Goal: Task Accomplishment & Management: Use online tool/utility

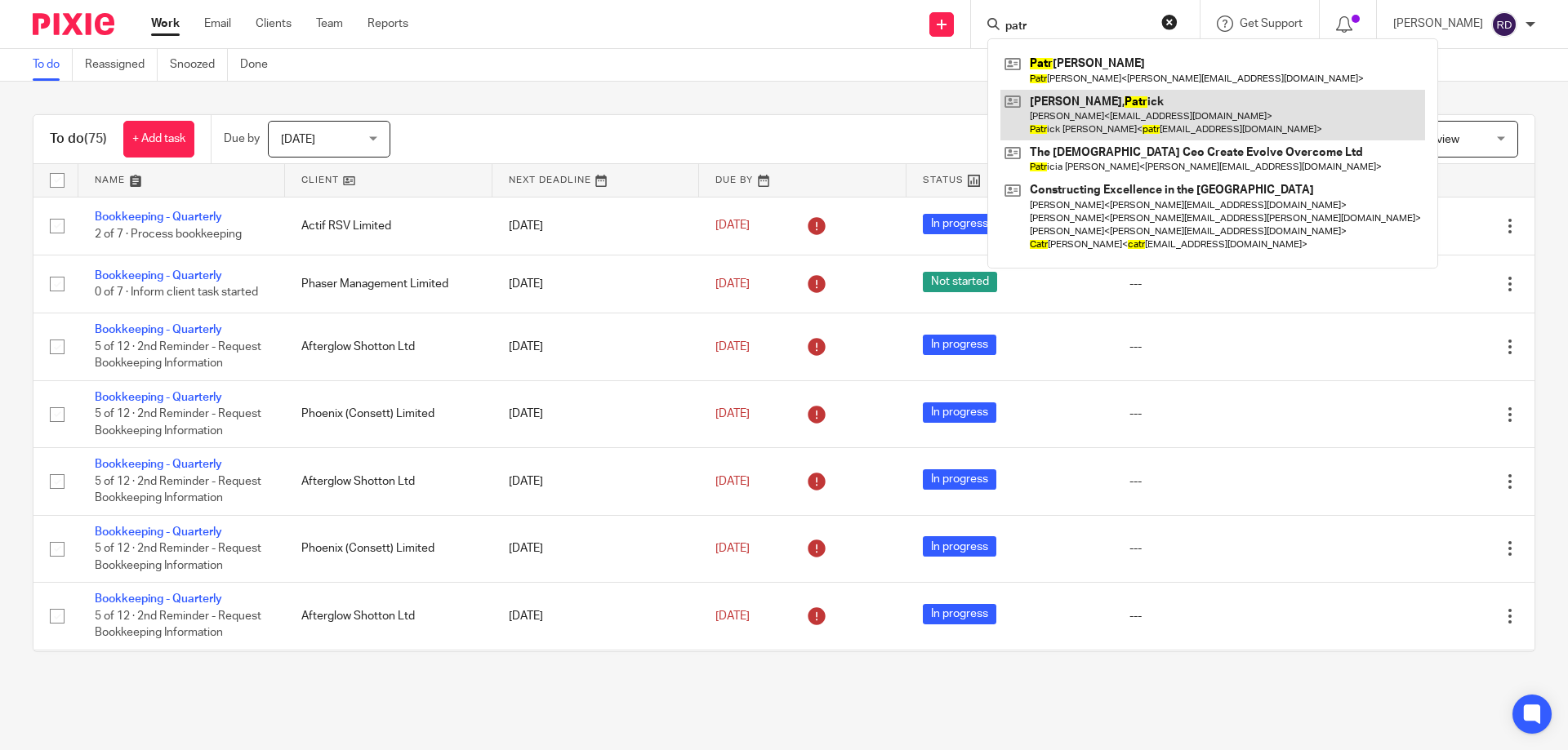
type input "patr"
click at [1126, 101] on link at bounding box center [1212, 115] width 424 height 50
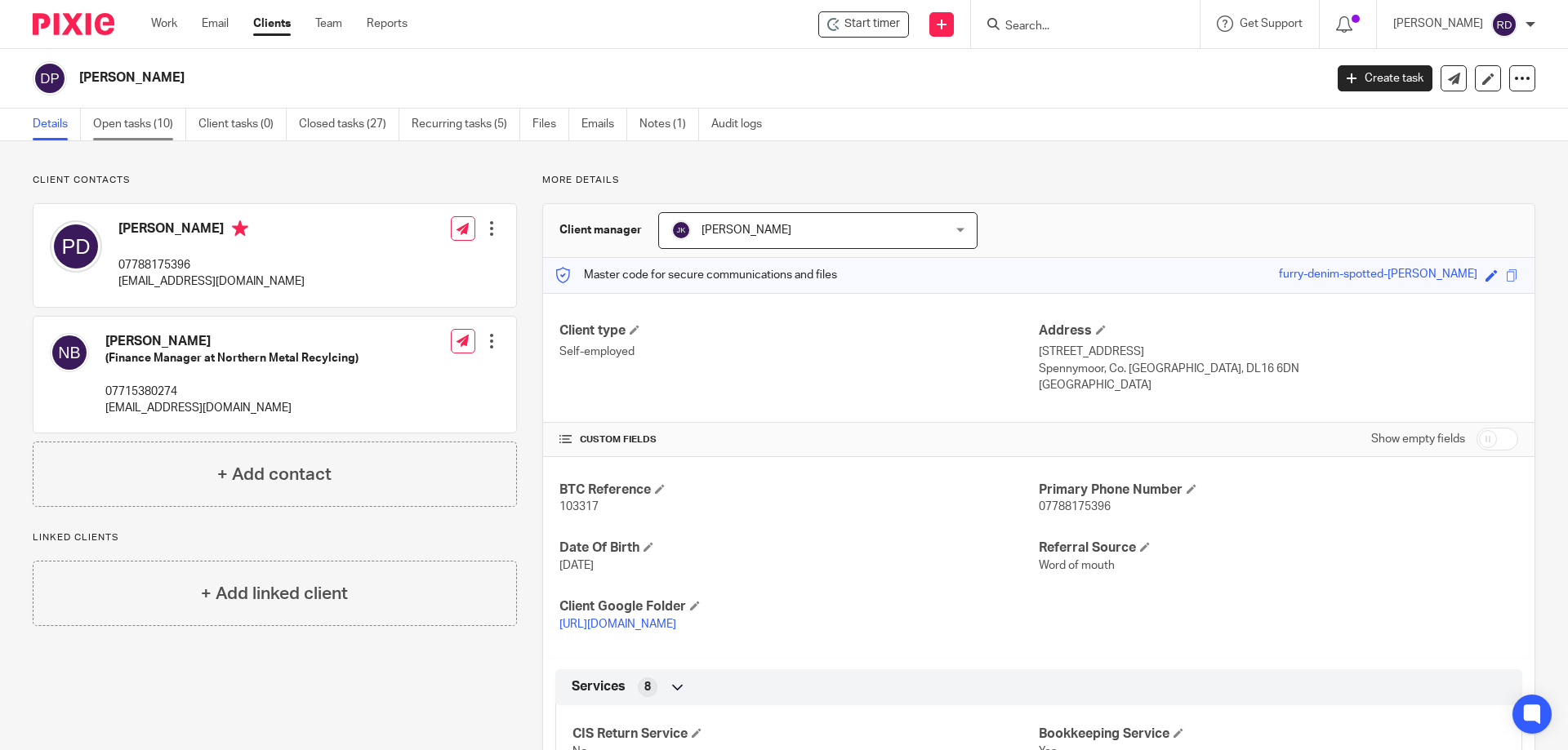
click at [122, 118] on link "Open tasks (10)" at bounding box center [140, 124] width 93 height 32
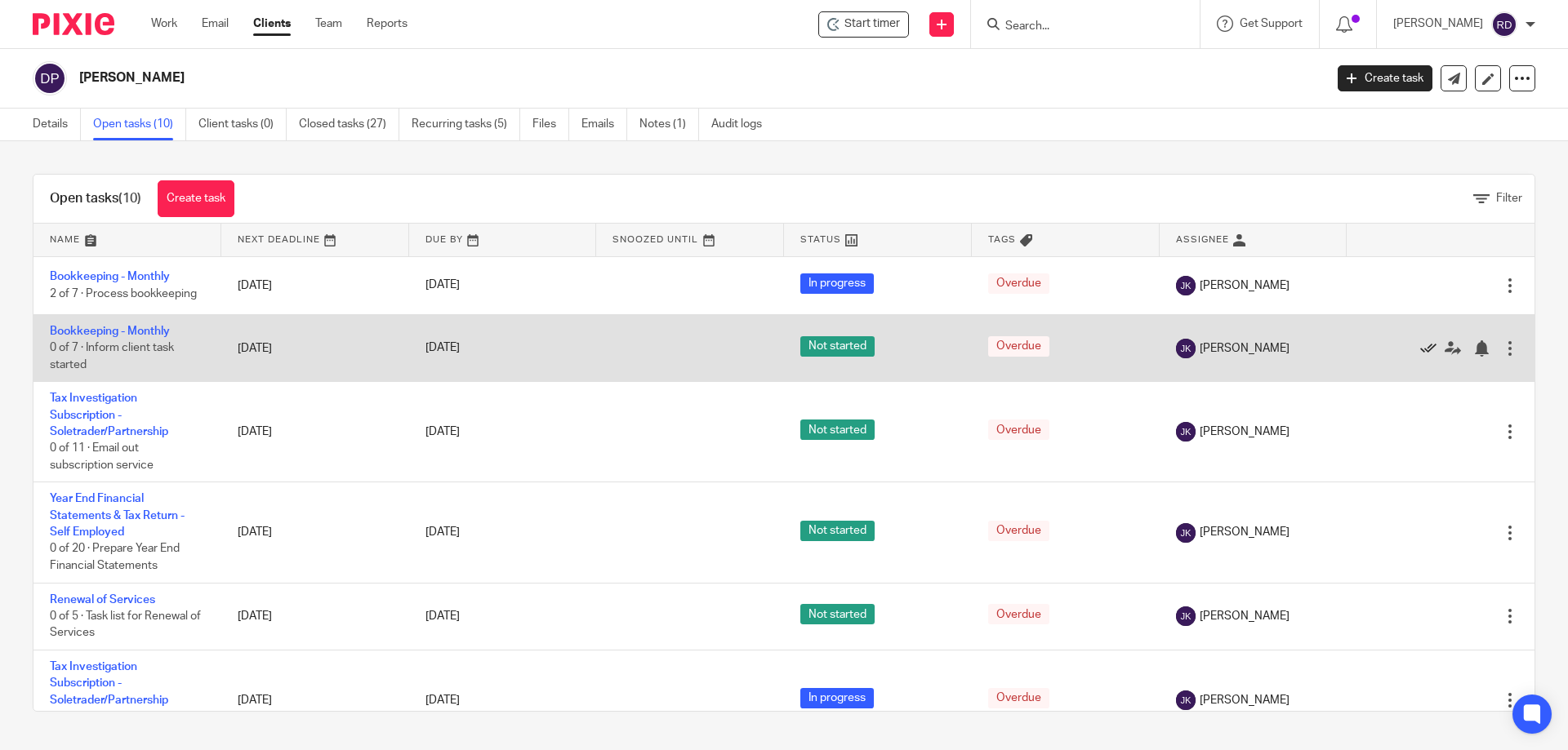
click at [1420, 343] on icon at bounding box center [1428, 347] width 16 height 16
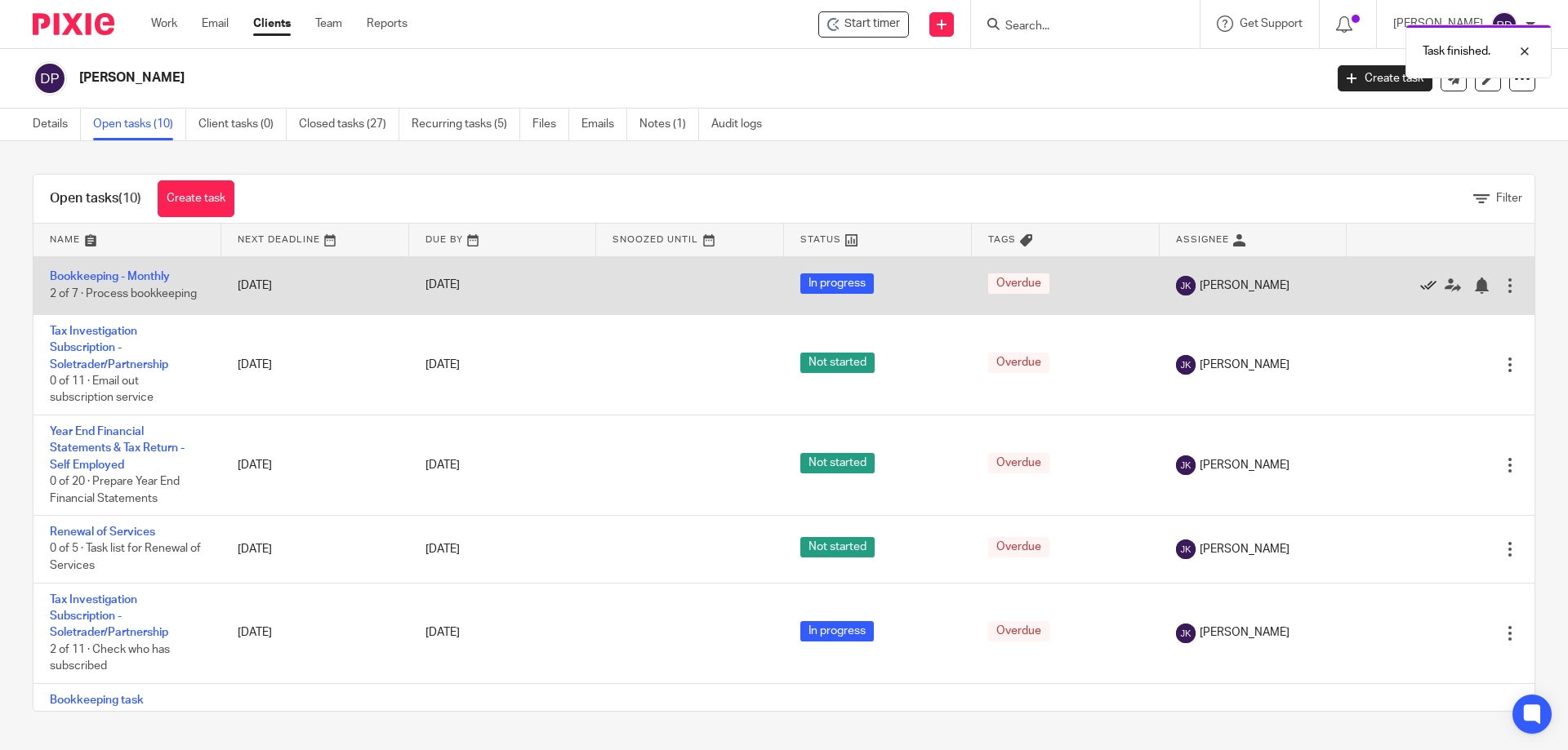
click at [1420, 290] on icon at bounding box center [1428, 285] width 16 height 16
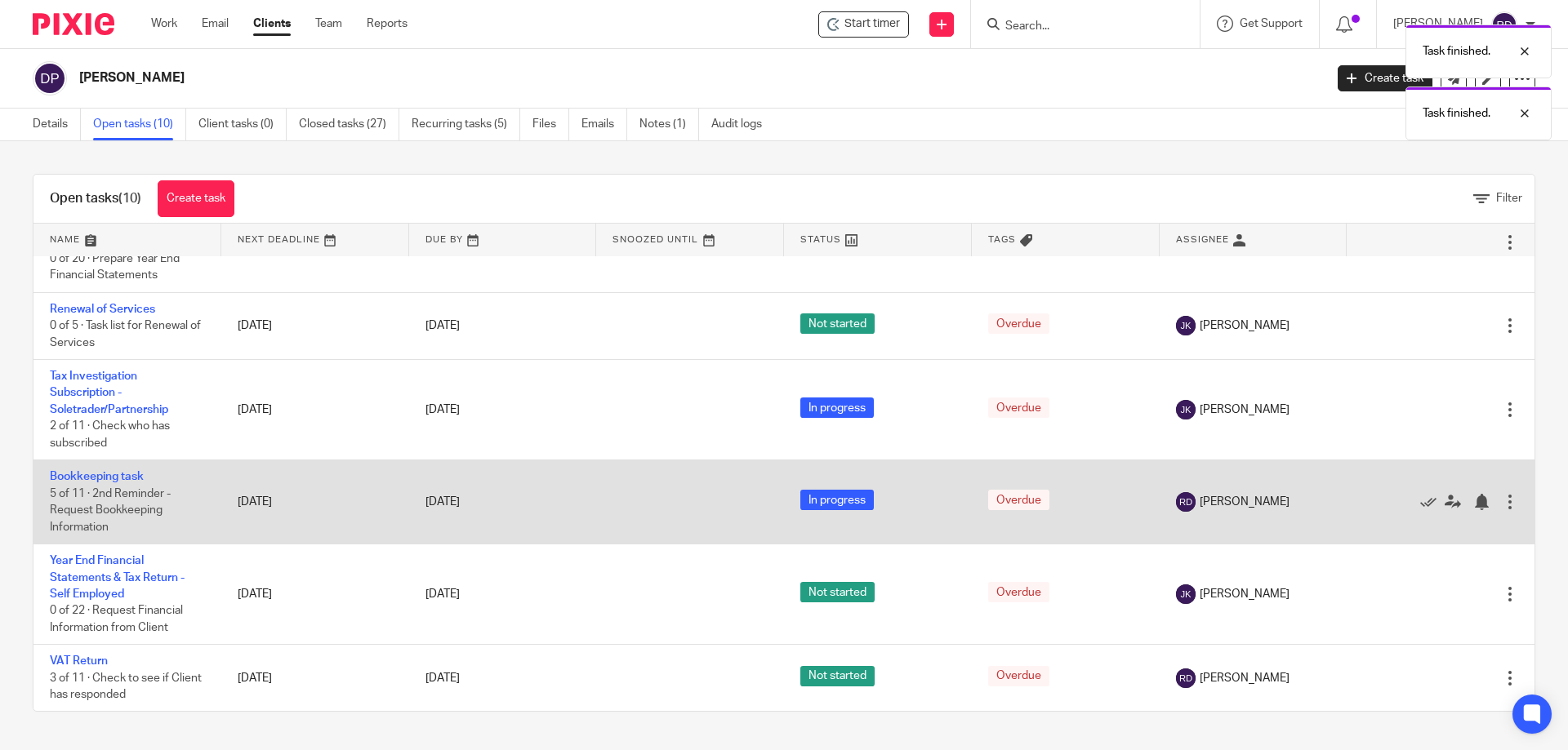
scroll to position [233, 0]
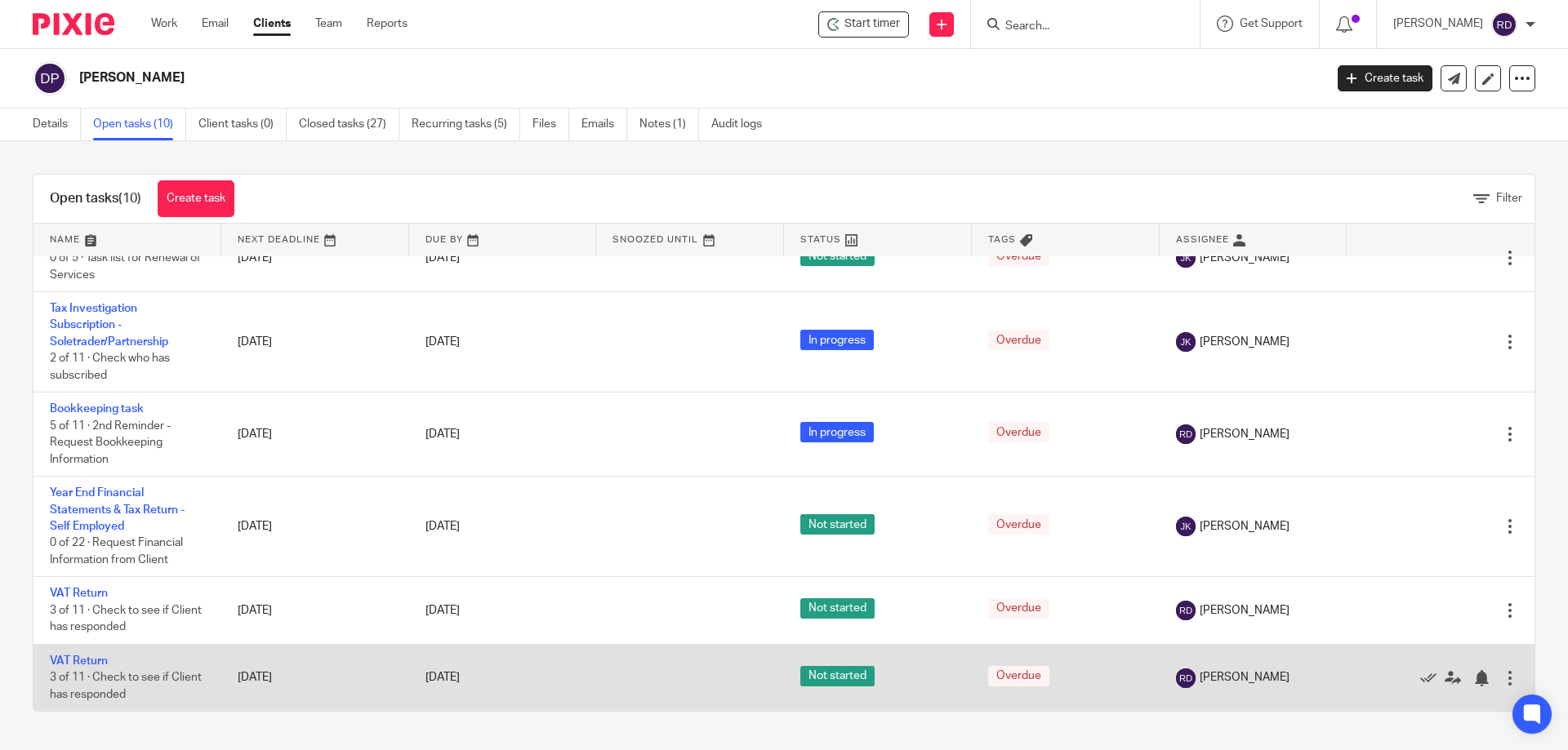
click at [121, 648] on td "VAT Return 3 of 11 · Check to see if Client has responded" at bounding box center [127, 677] width 188 height 67
click at [93, 657] on link "VAT Return" at bounding box center [78, 661] width 58 height 11
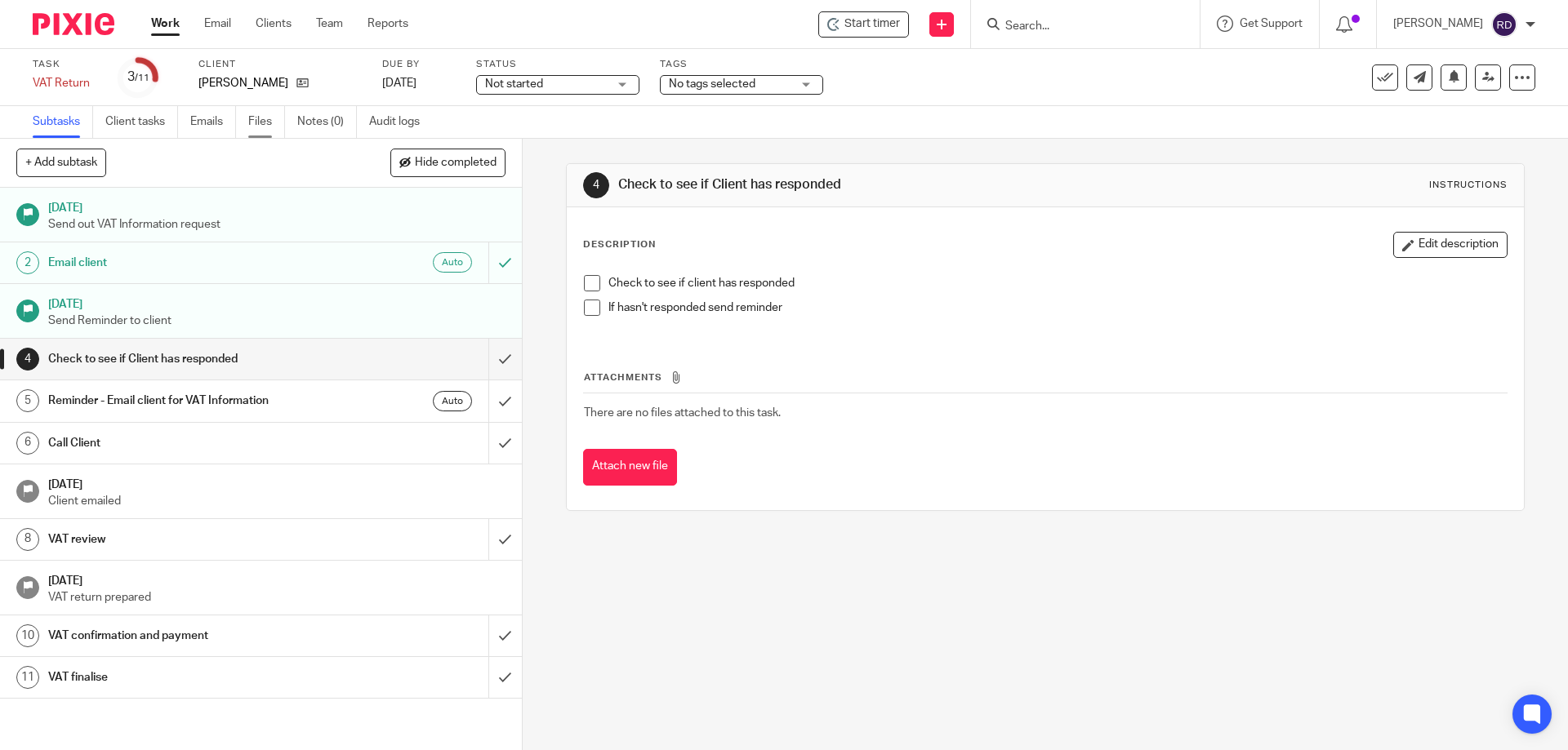
click at [278, 125] on link "Files" at bounding box center [266, 122] width 36 height 32
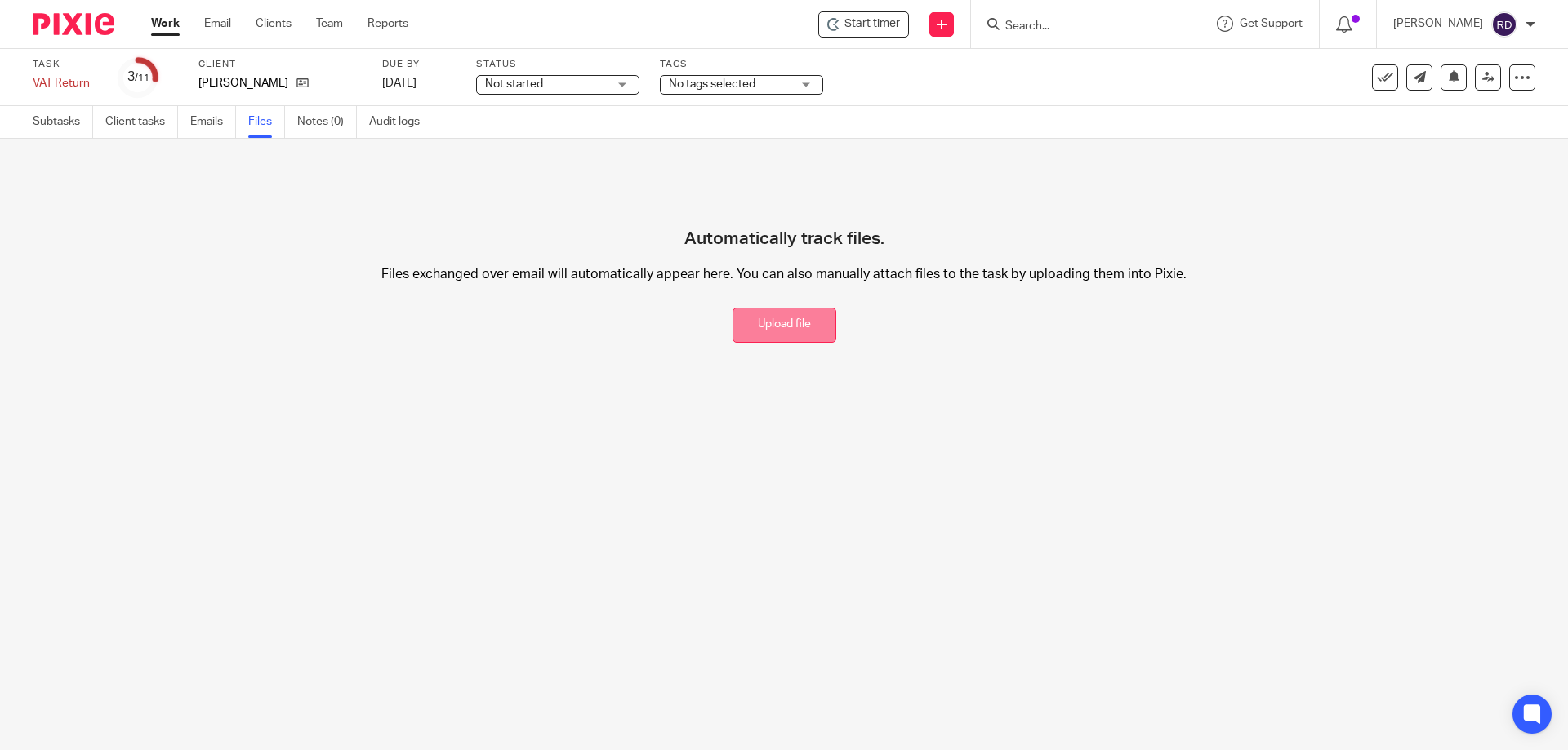
click at [791, 316] on button "Upload file" at bounding box center [784, 325] width 104 height 35
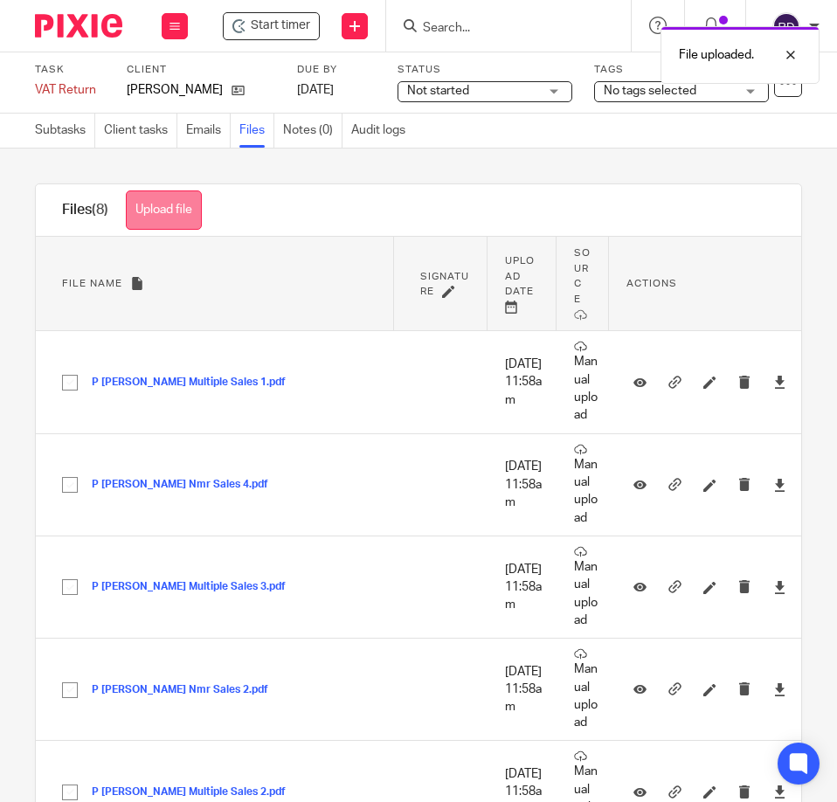
click at [182, 215] on button "Upload file" at bounding box center [164, 209] width 76 height 39
